Goal: Navigation & Orientation: Find specific page/section

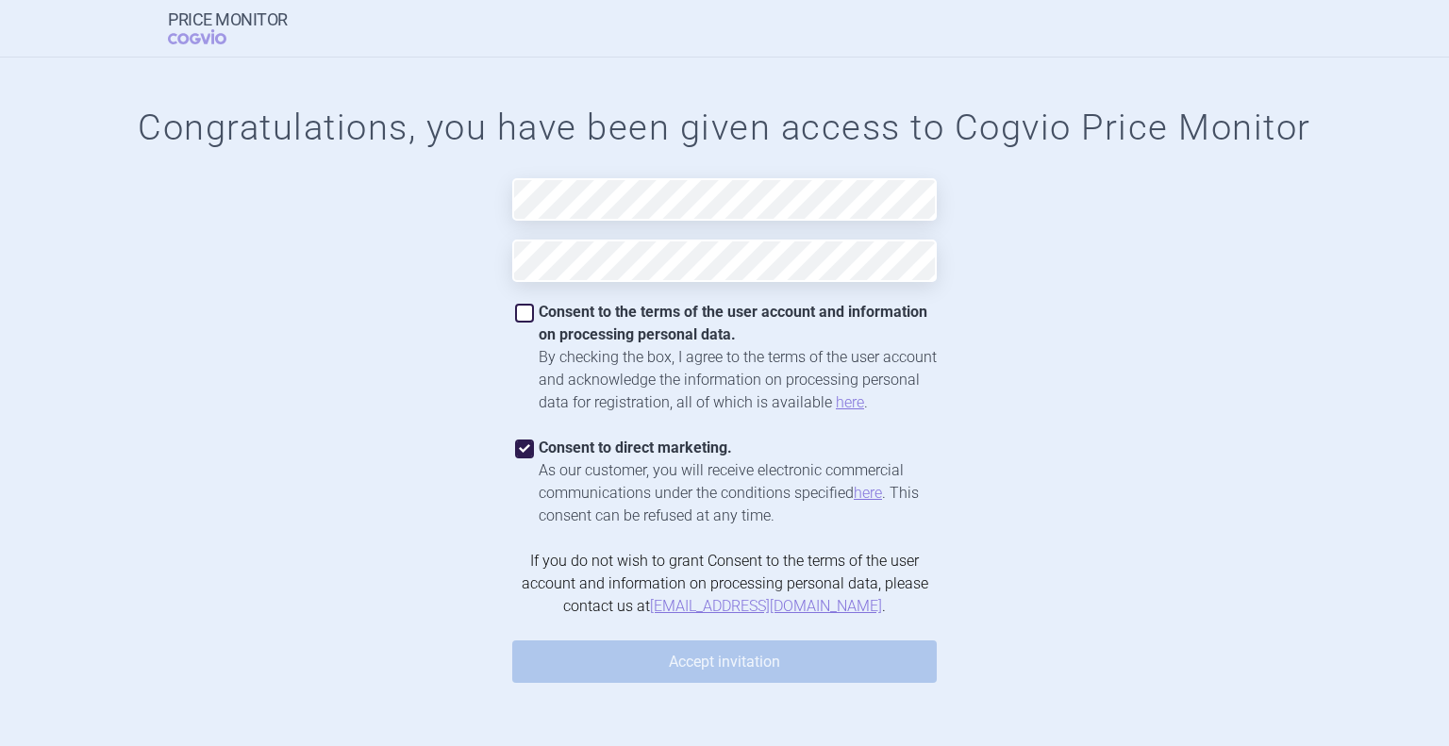
click at [520, 310] on span at bounding box center [524, 313] width 19 height 19
checkbox input "true"
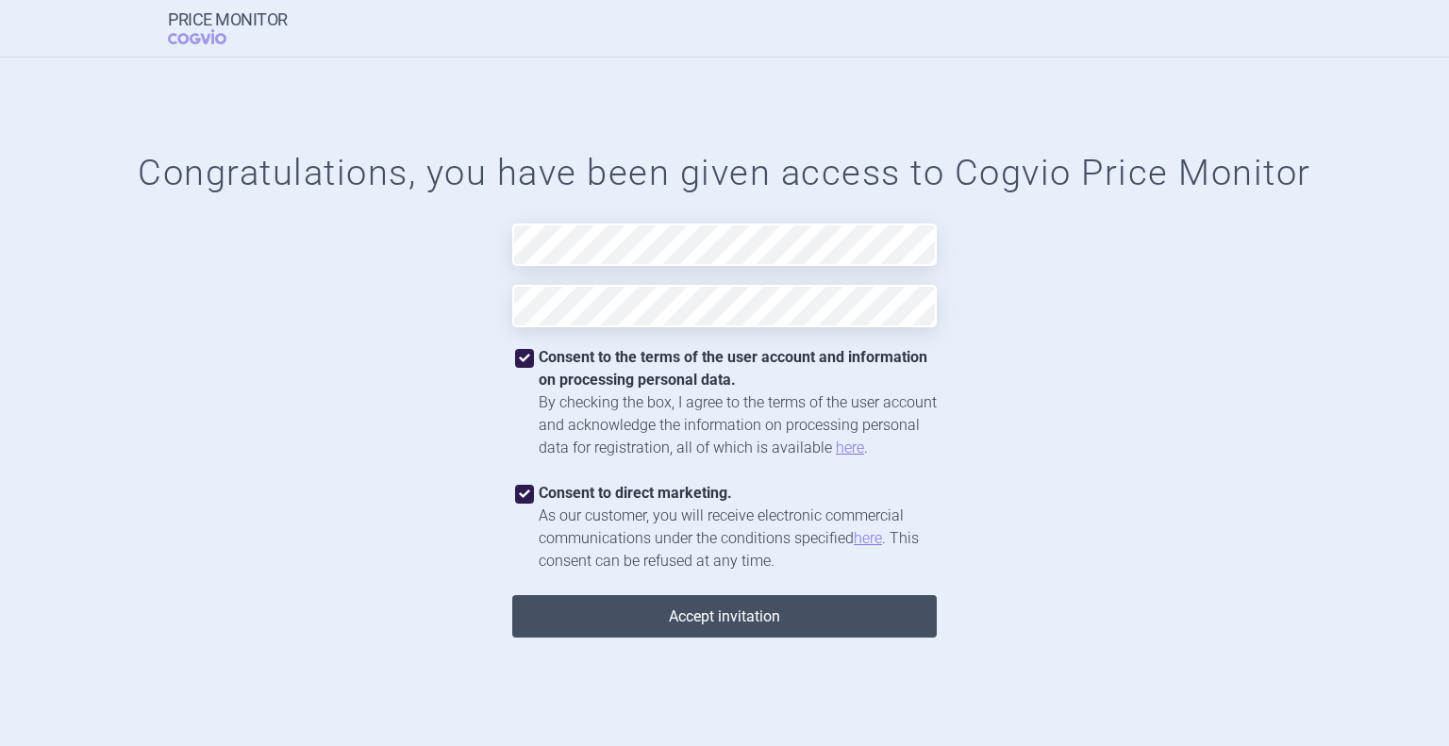
click at [691, 610] on button "Accept invitation" at bounding box center [724, 616] width 425 height 42
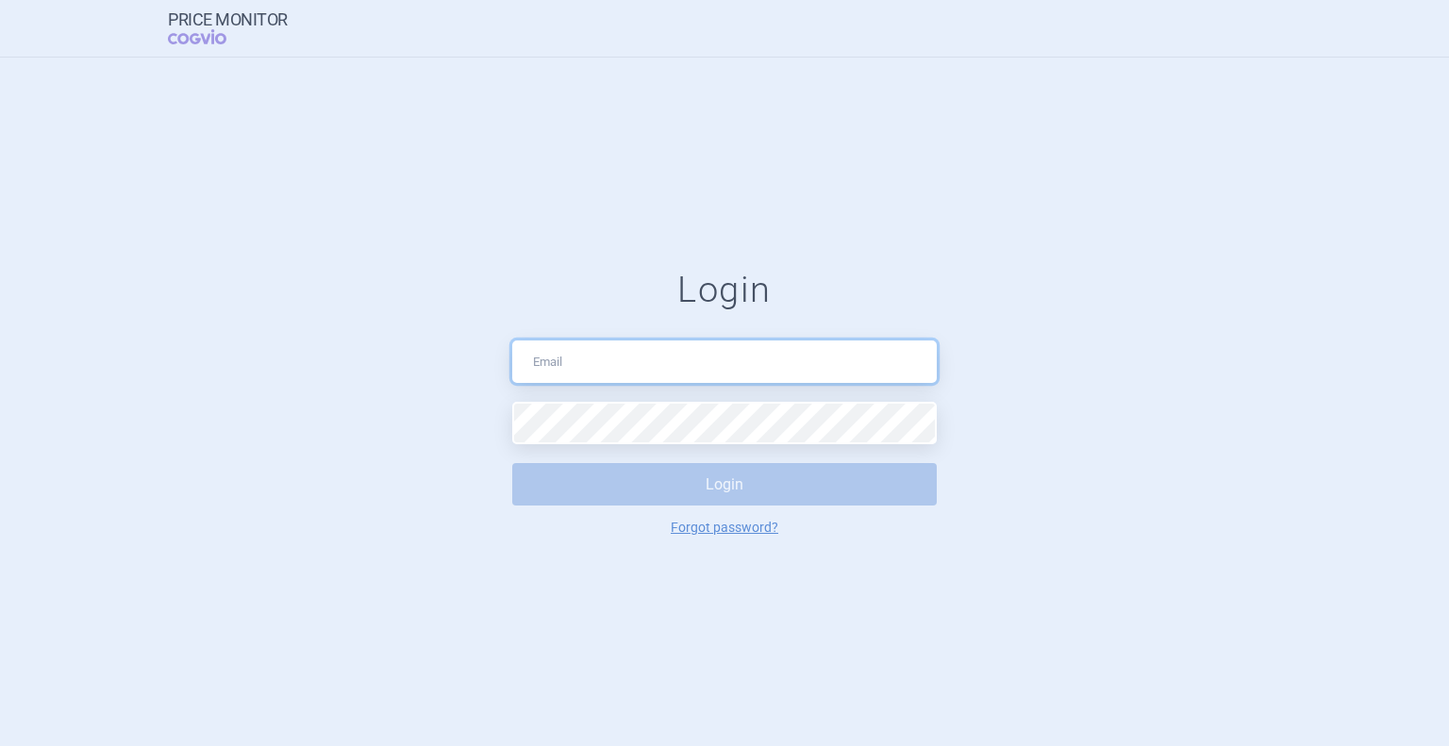
click at [661, 360] on input "text" at bounding box center [724, 362] width 425 height 42
type input "[EMAIL_ADDRESS][DOMAIN_NAME]"
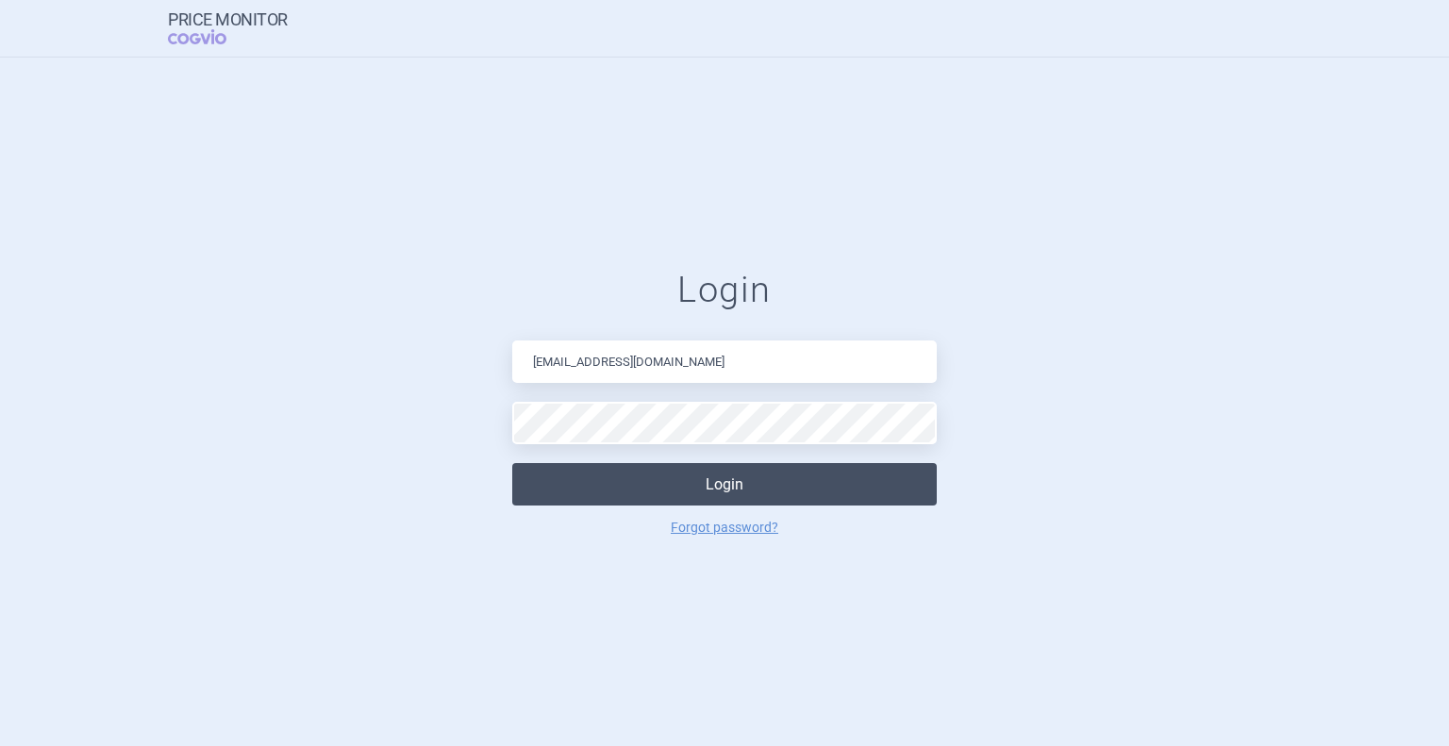
click at [676, 486] on button "Login" at bounding box center [724, 484] width 425 height 42
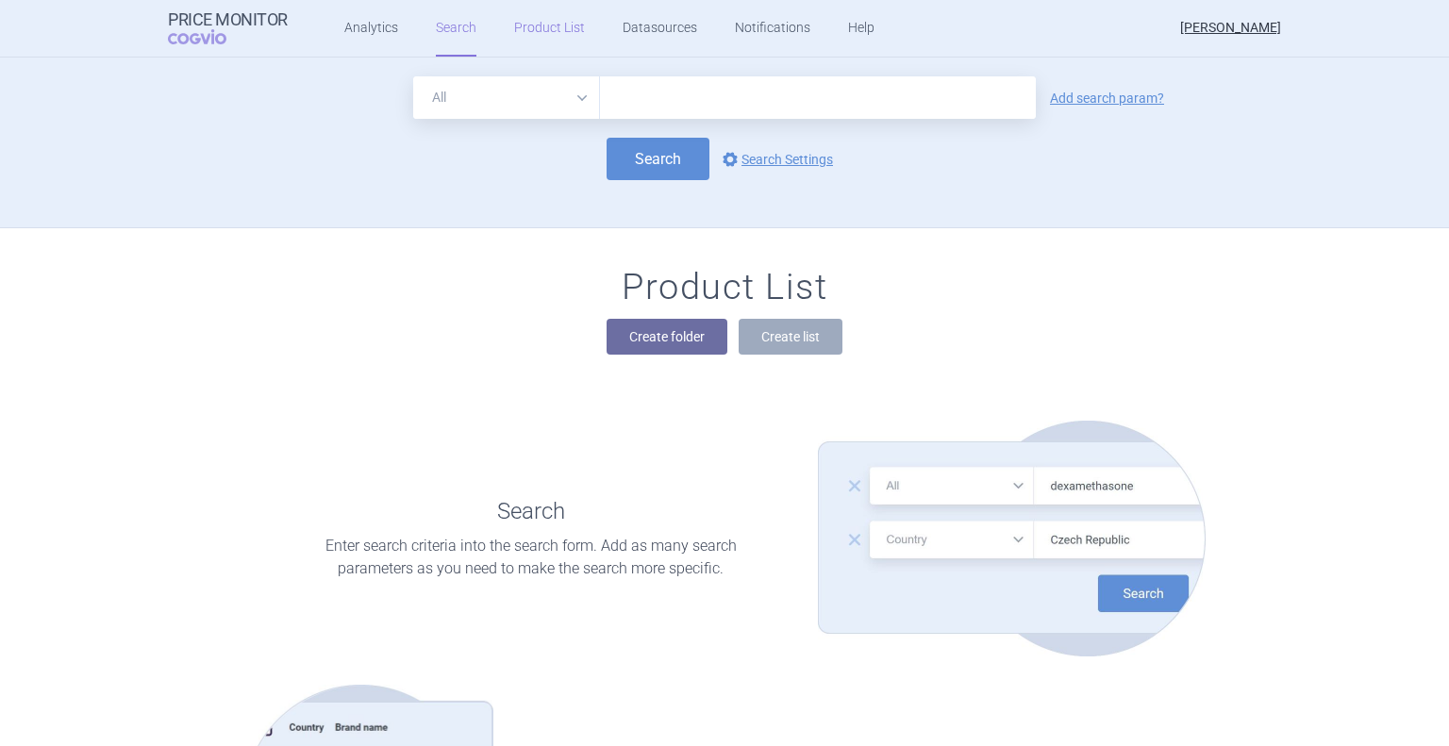
click at [532, 33] on link "Product List" at bounding box center [549, 28] width 71 height 57
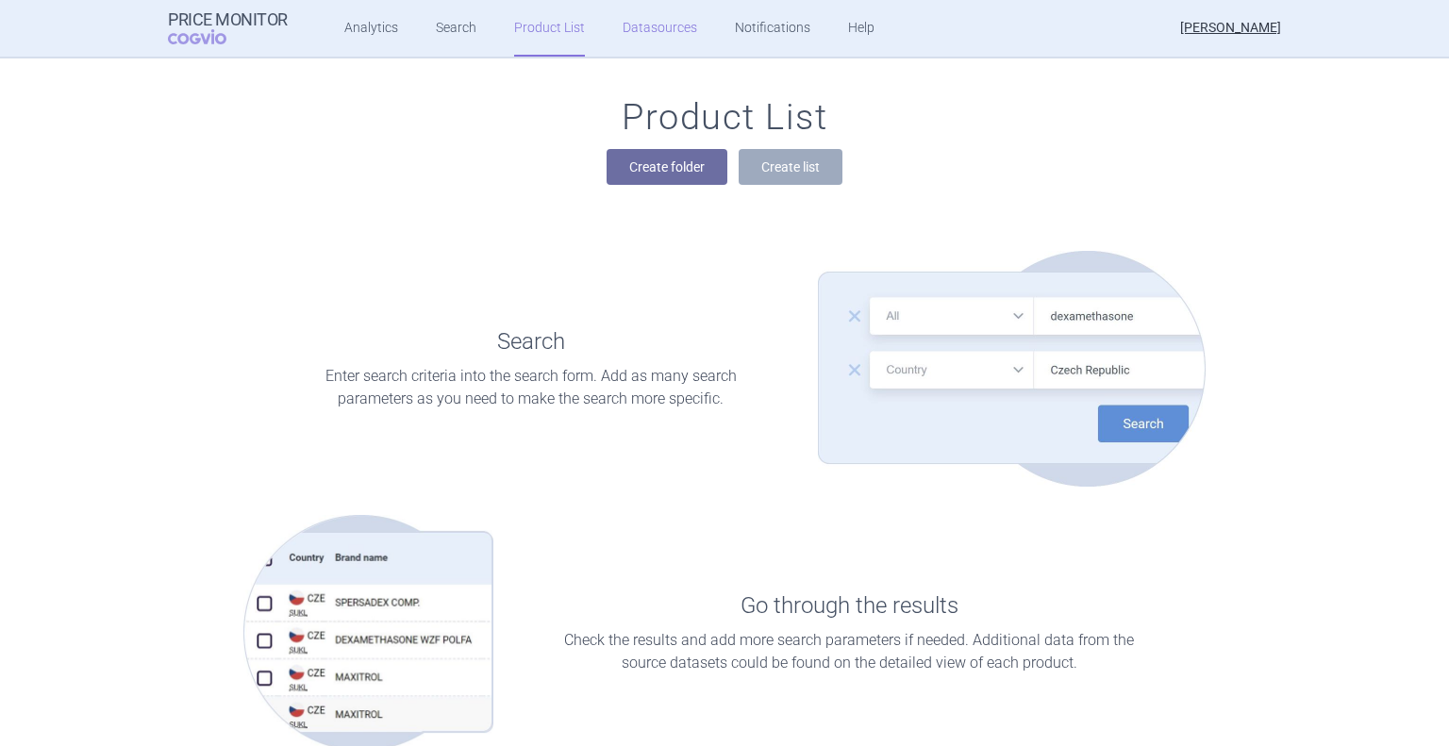
click at [643, 14] on link "Datasources" at bounding box center [660, 28] width 75 height 57
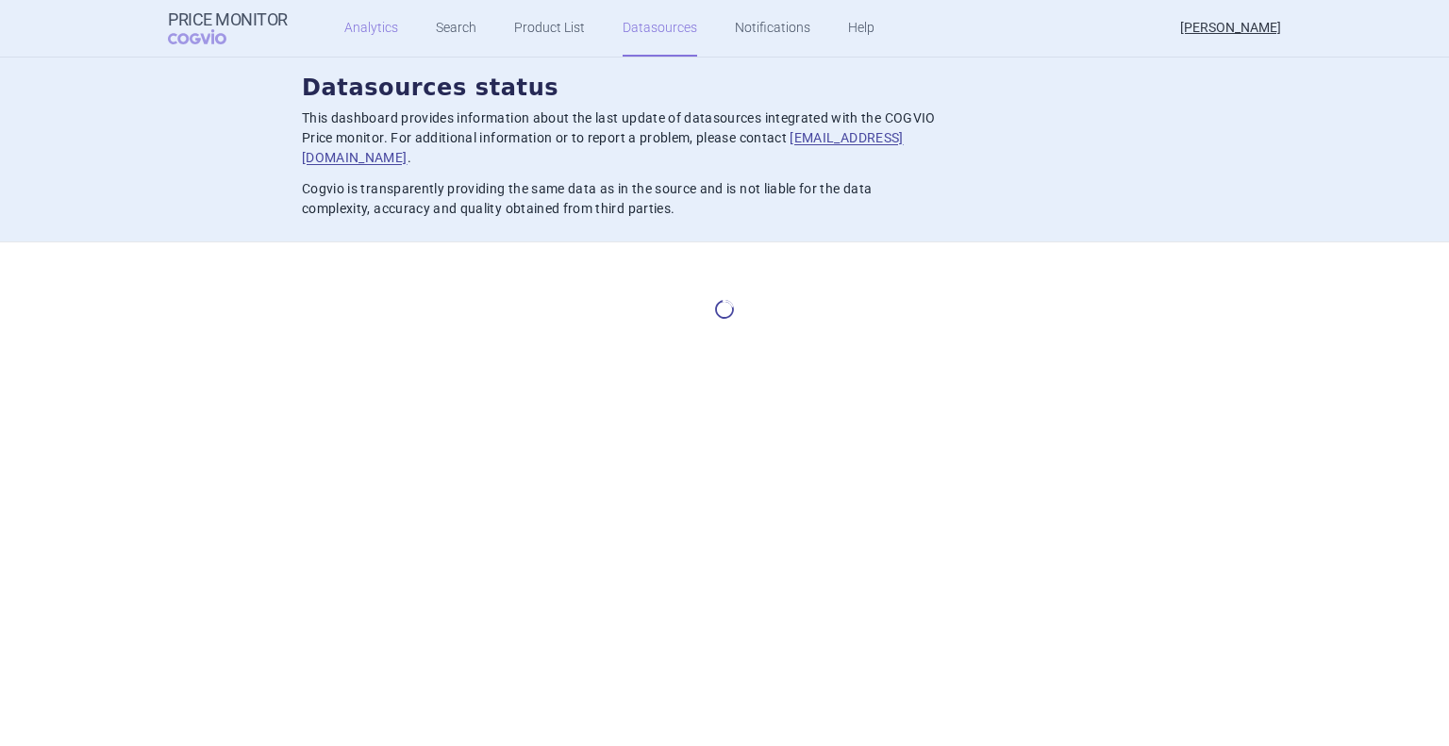
click at [351, 39] on link "Analytics" at bounding box center [371, 28] width 54 height 57
